Goal: Navigation & Orientation: Understand site structure

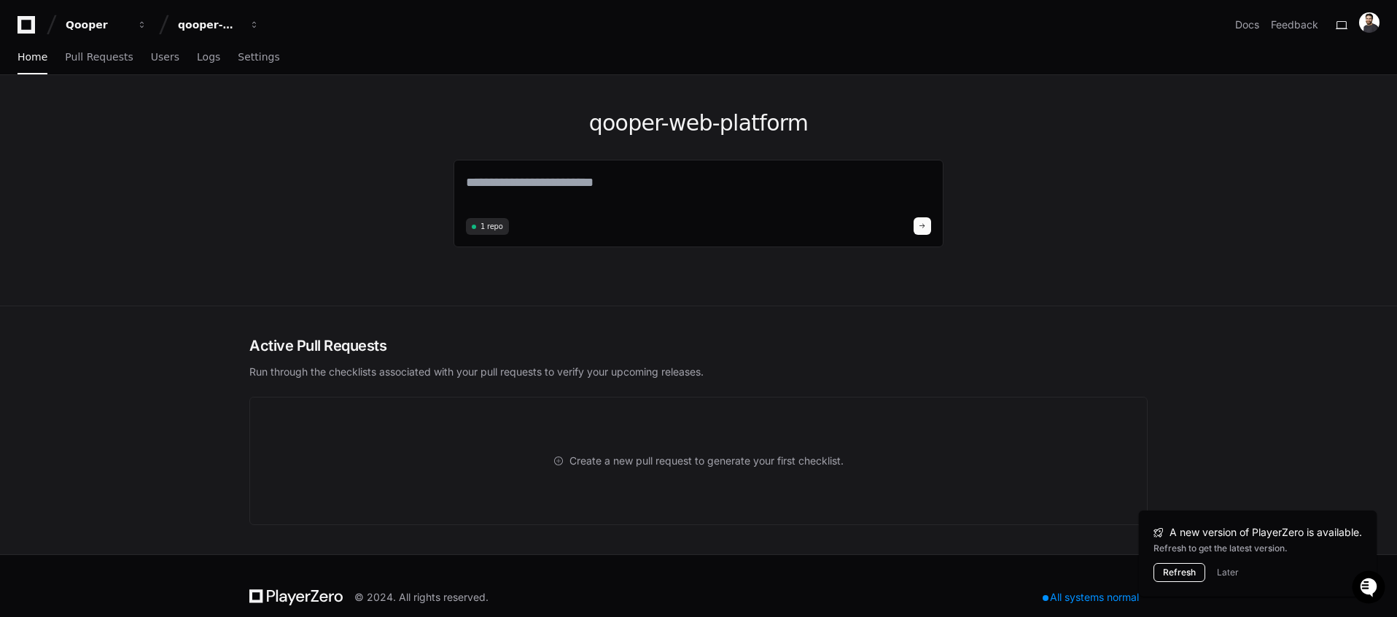
click at [1180, 571] on button "Refresh" at bounding box center [1179, 572] width 52 height 19
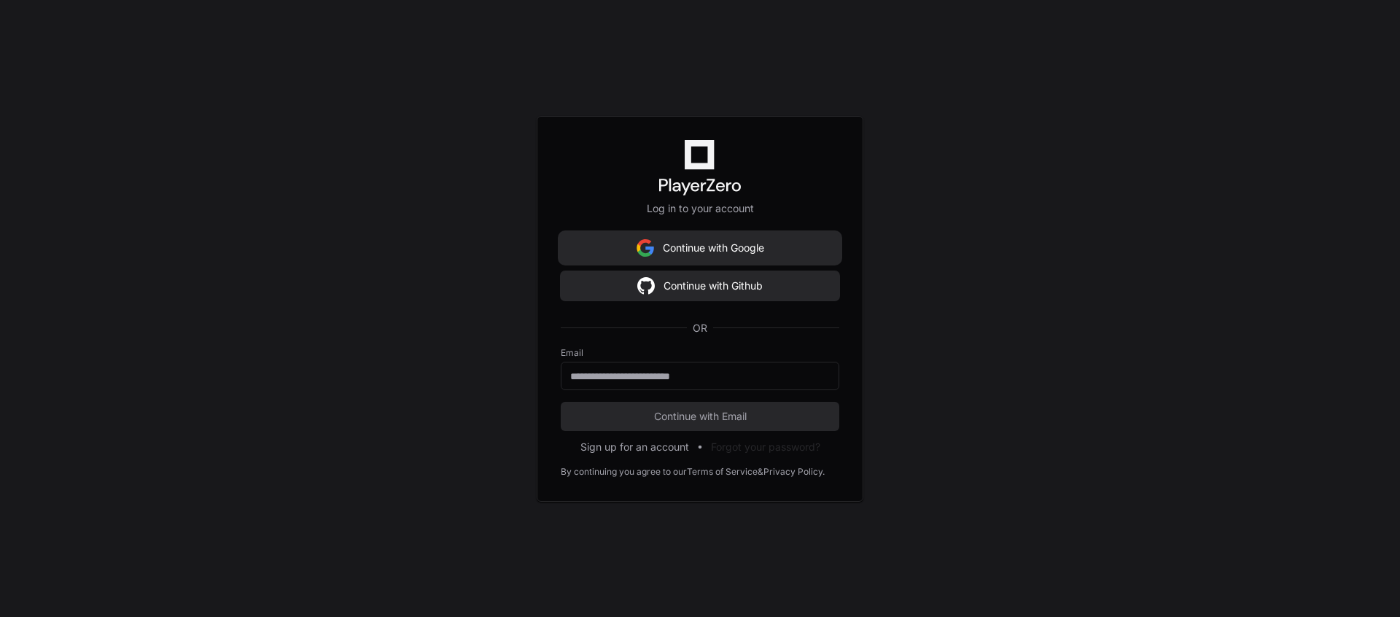
click at [641, 252] on img at bounding box center [644, 247] width 17 height 29
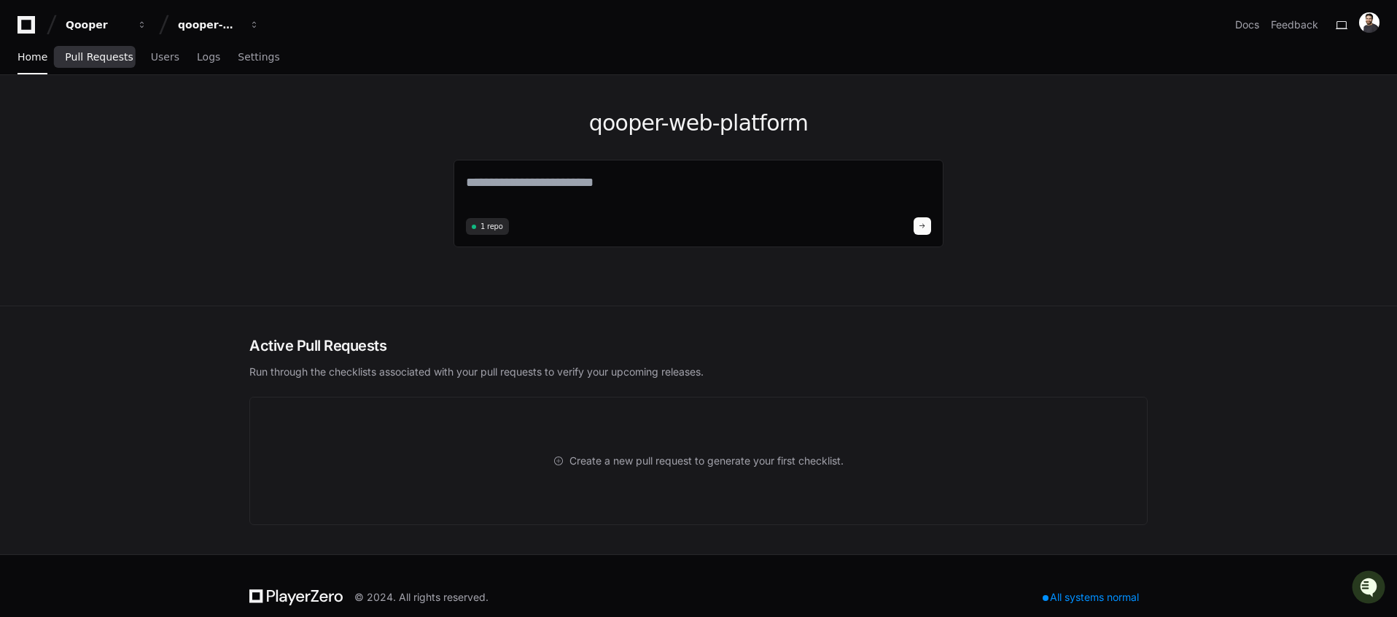
click at [106, 52] on span "Pull Requests" at bounding box center [99, 56] width 68 height 9
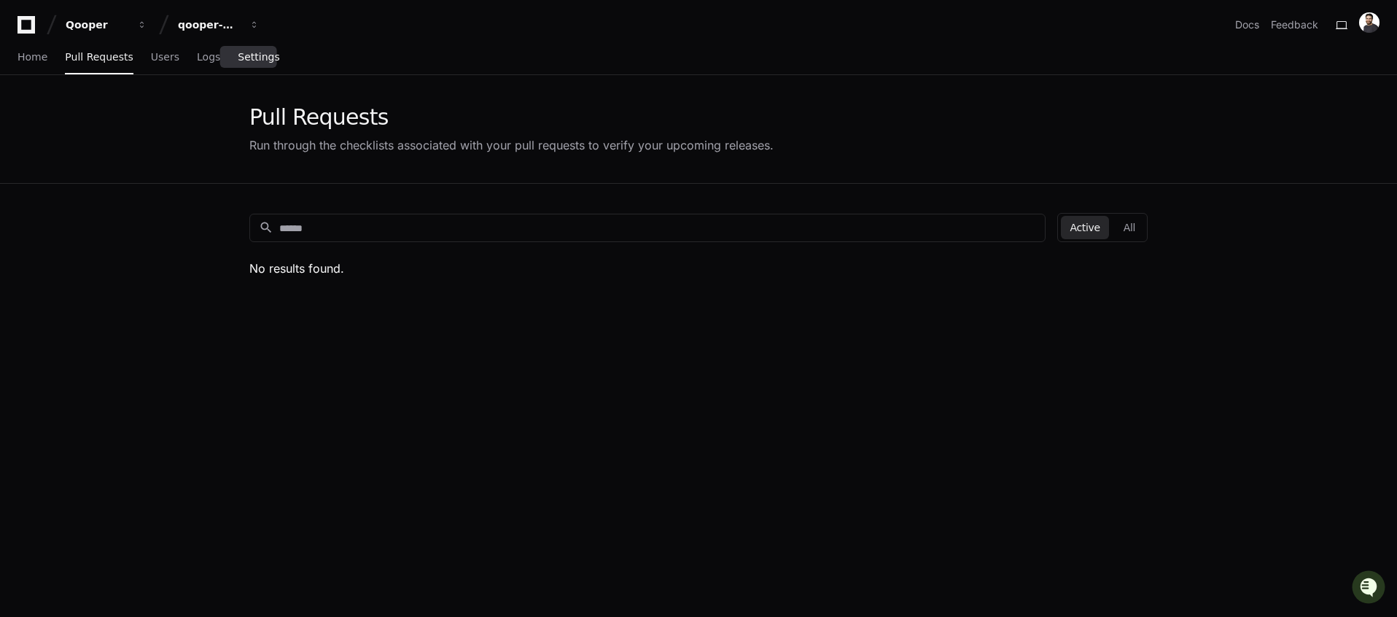
click at [238, 54] on span "Settings" at bounding box center [259, 56] width 42 height 9
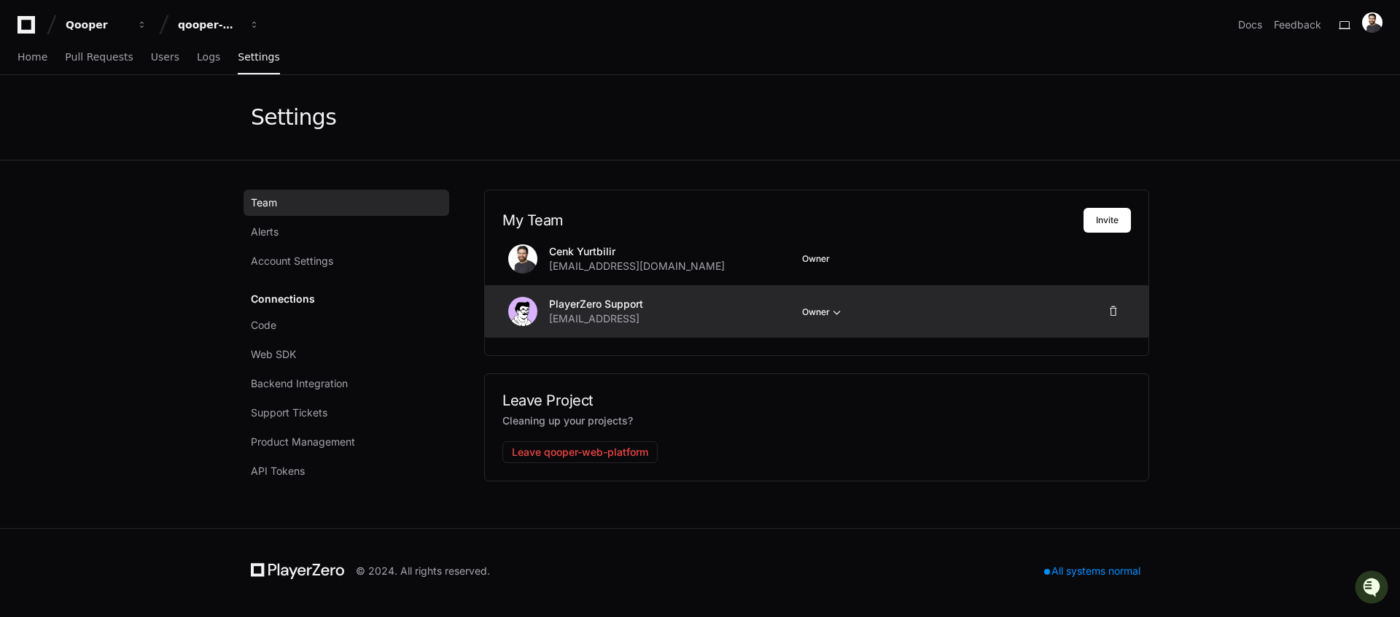
click at [819, 310] on button "Owner" at bounding box center [823, 312] width 42 height 15
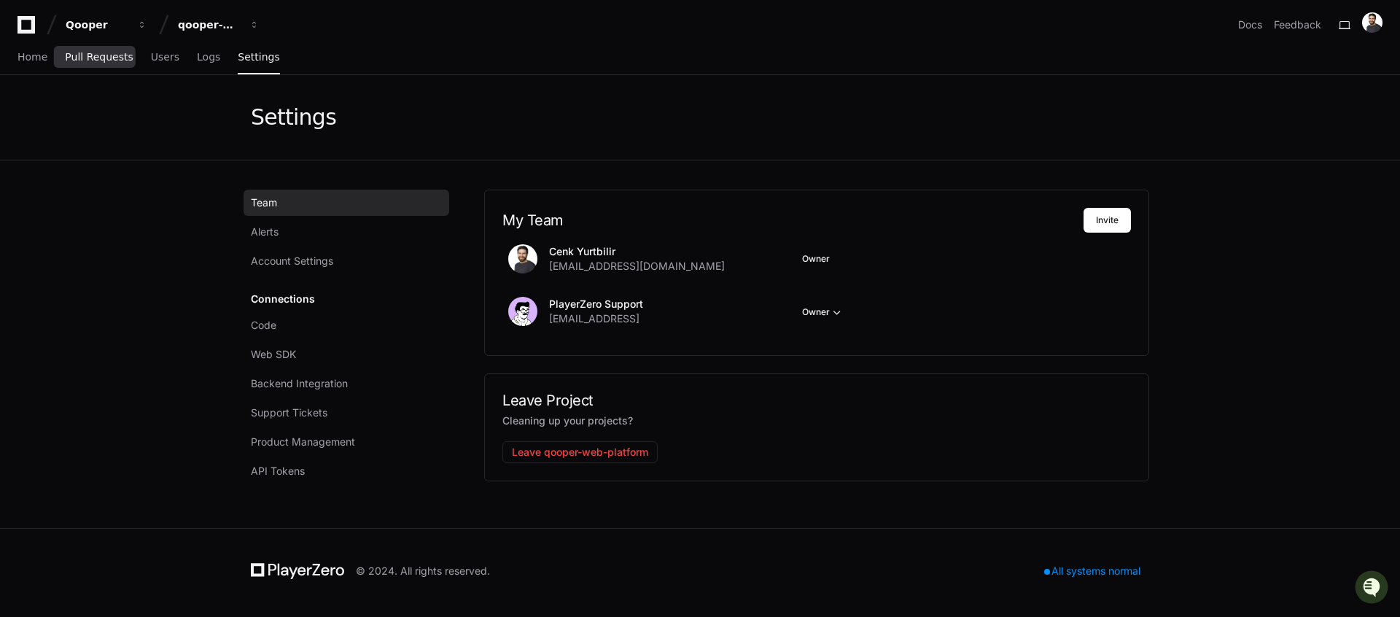
click at [82, 61] on span "Pull Requests" at bounding box center [99, 56] width 68 height 9
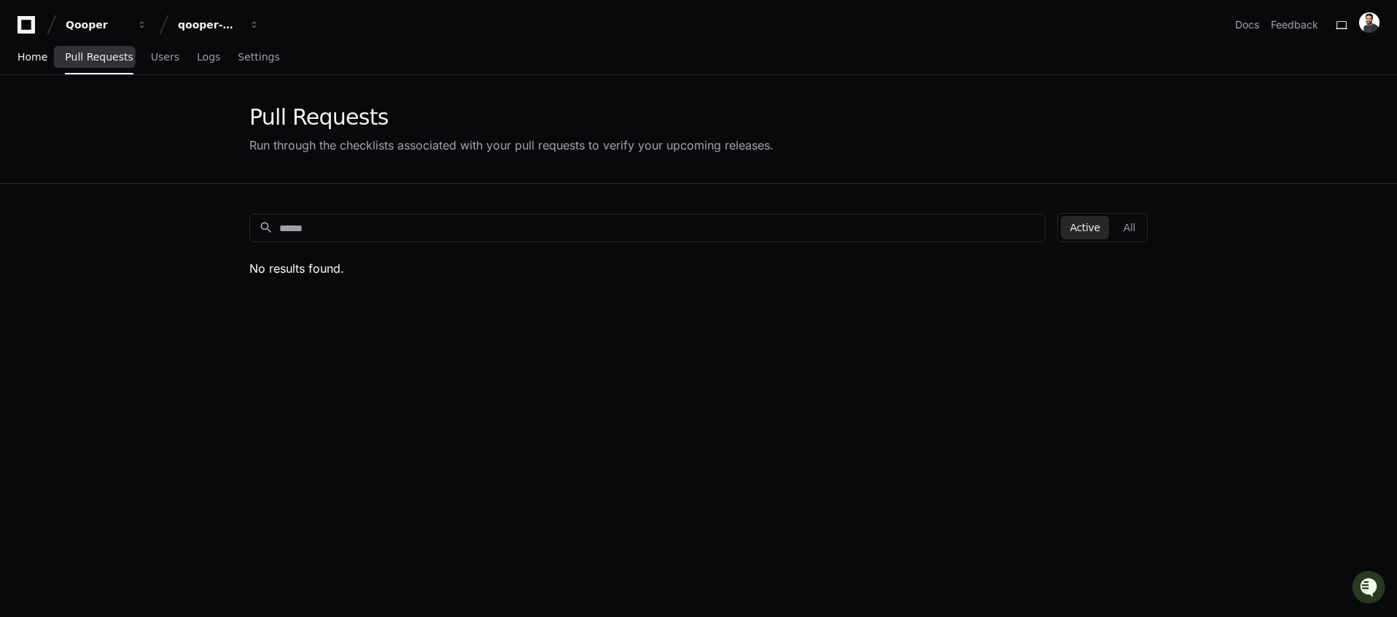
click at [34, 64] on link "Home" at bounding box center [32, 58] width 30 height 34
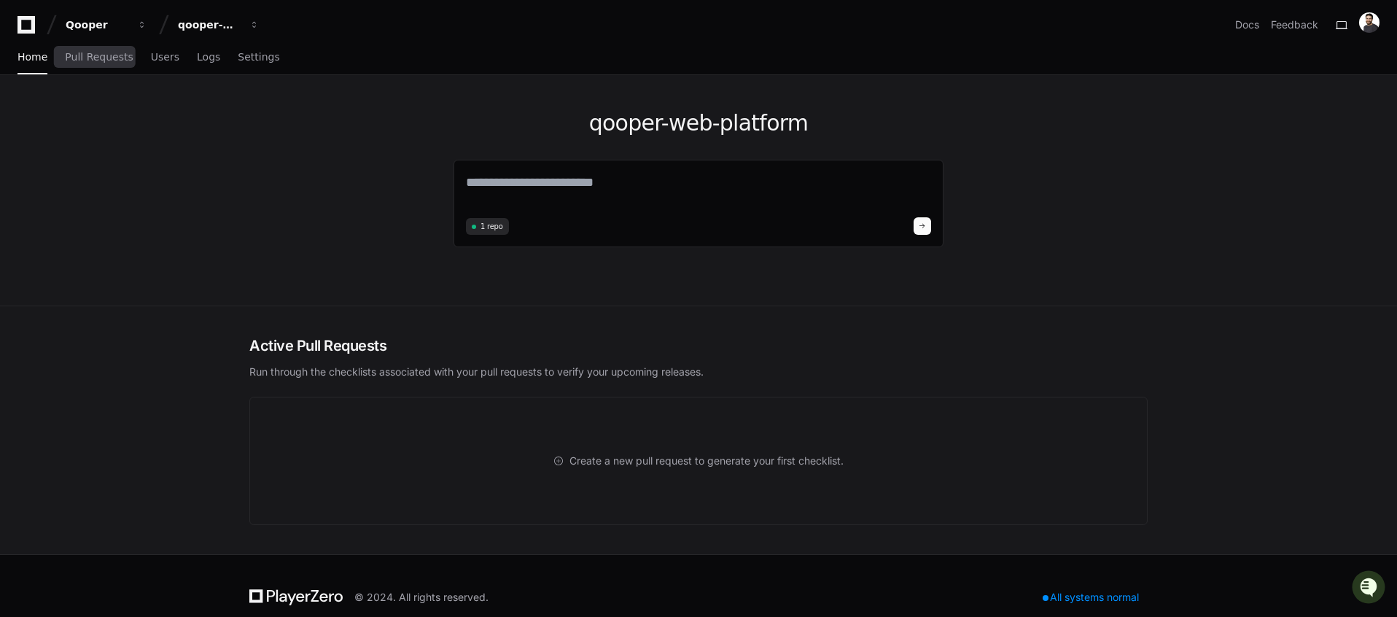
click at [137, 63] on div "Home Pull Requests Users Logs Settings" at bounding box center [148, 58] width 262 height 34
click at [157, 61] on span "Users" at bounding box center [165, 56] width 28 height 9
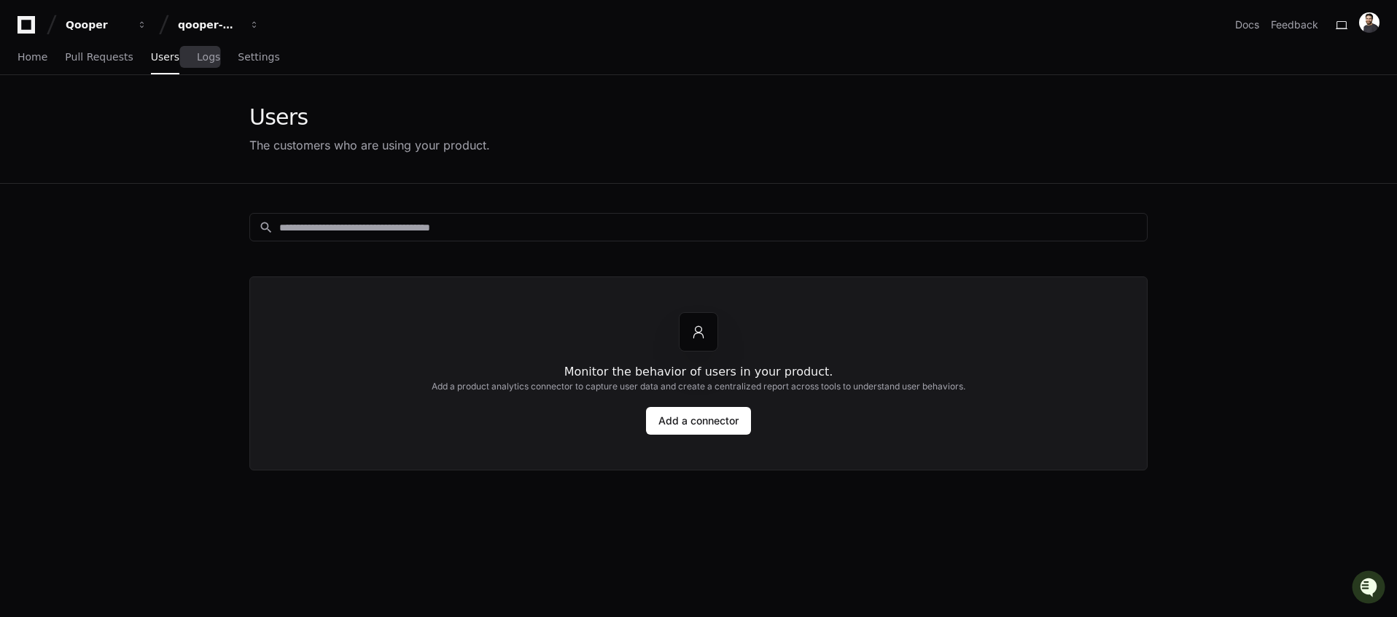
click at [200, 61] on span "Logs" at bounding box center [208, 56] width 23 height 9
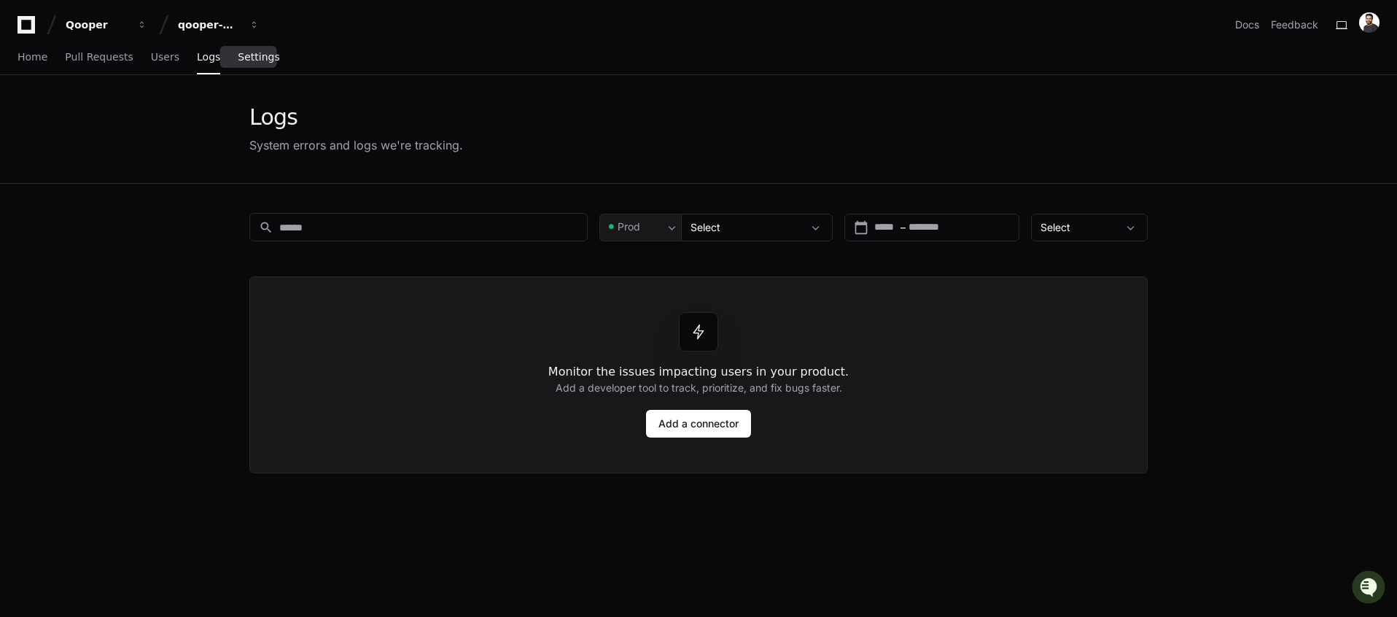
click at [244, 59] on span "Settings" at bounding box center [259, 56] width 42 height 9
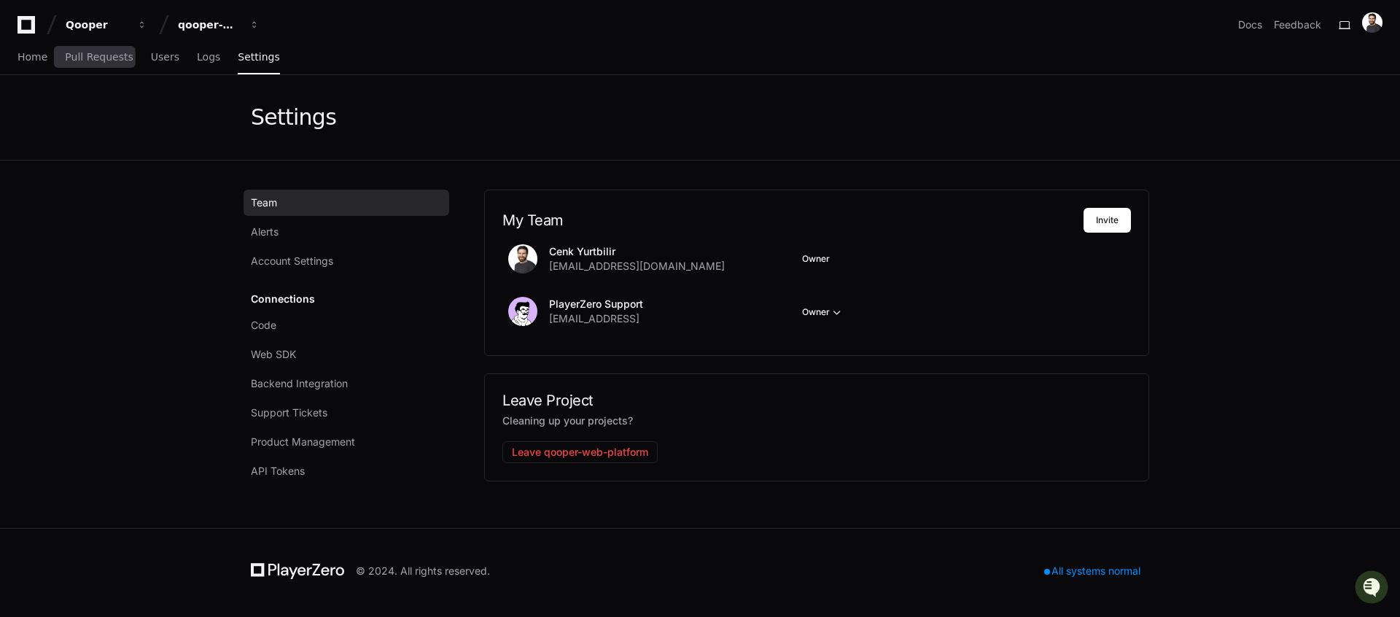
click at [50, 64] on div "Home Pull Requests Users Logs Settings" at bounding box center [148, 58] width 262 height 34
click at [36, 63] on link "Home" at bounding box center [32, 58] width 30 height 34
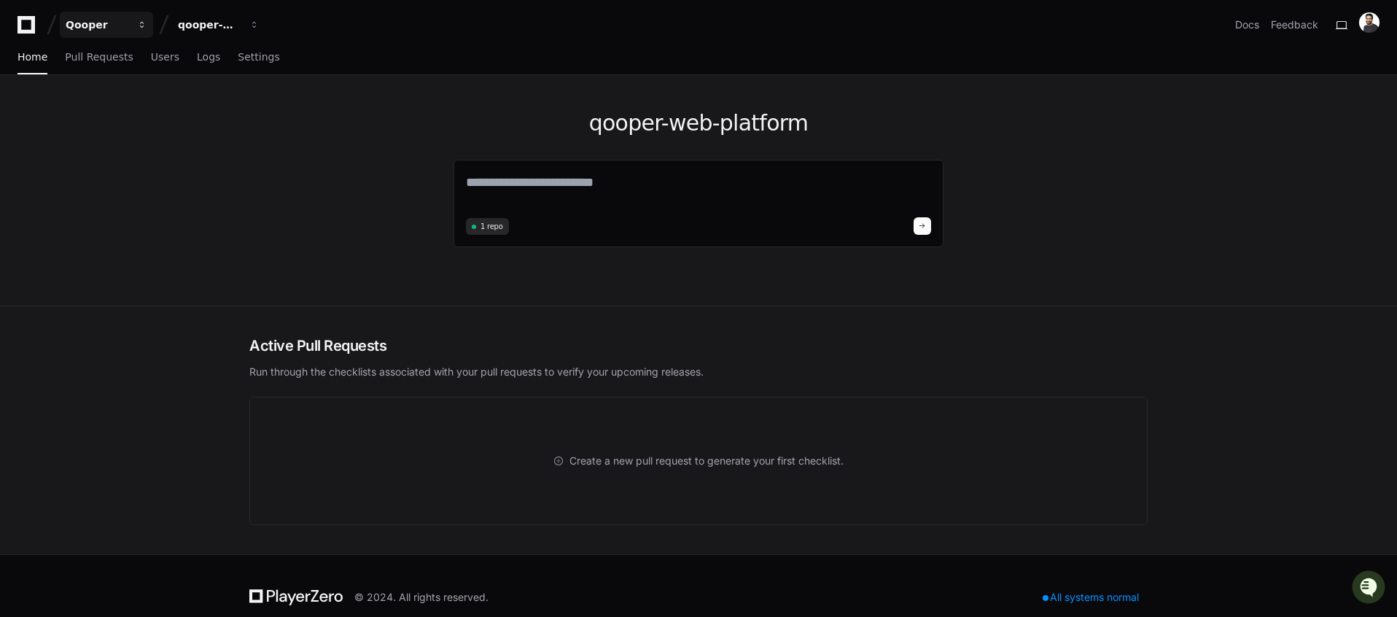
click at [101, 28] on div "Qooper" at bounding box center [97, 24] width 63 height 15
click at [106, 23] on div "Qooper" at bounding box center [97, 24] width 63 height 15
click at [218, 17] on div "qooper-web-platform" at bounding box center [209, 24] width 63 height 15
